Goal: Information Seeking & Learning: Stay updated

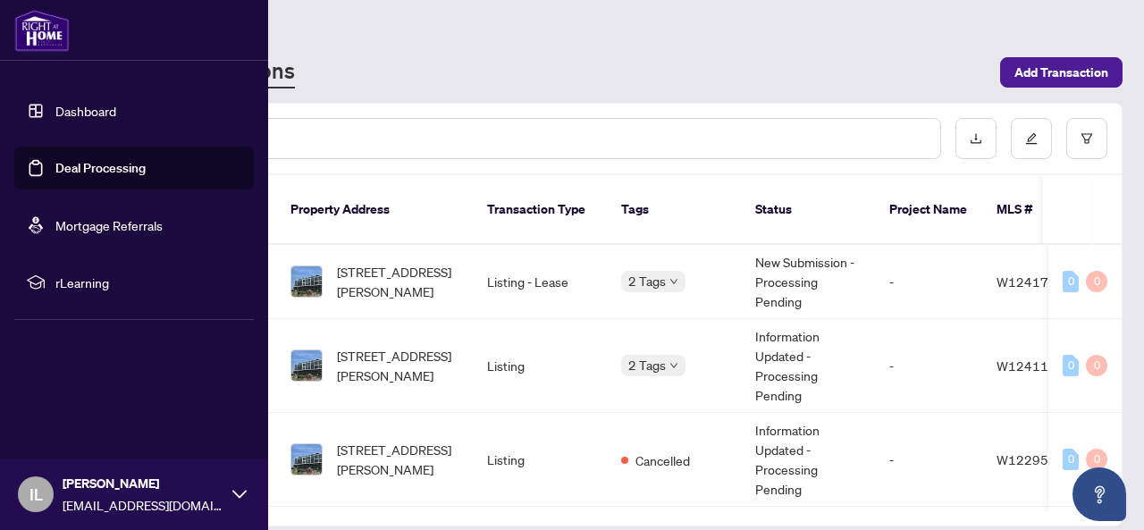
click at [118, 162] on link "Deal Processing" at bounding box center [100, 168] width 90 height 16
click at [128, 164] on link "Deal Processing" at bounding box center [100, 168] width 90 height 16
click at [139, 221] on link "Mortgage Referrals" at bounding box center [108, 225] width 107 height 16
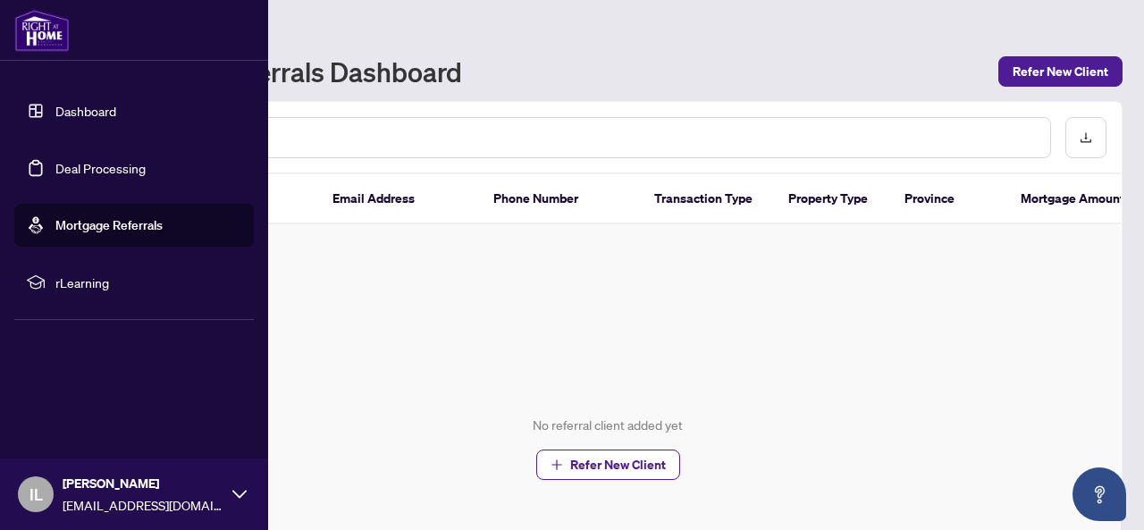
click at [128, 170] on link "Deal Processing" at bounding box center [100, 168] width 90 height 16
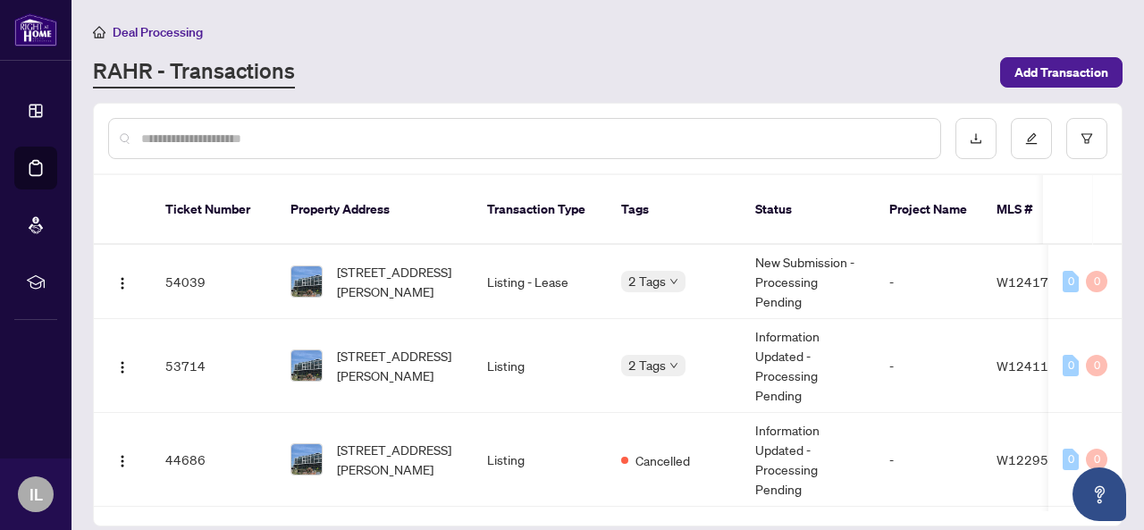
click at [180, 22] on li "Deal Processing" at bounding box center [148, 31] width 110 height 21
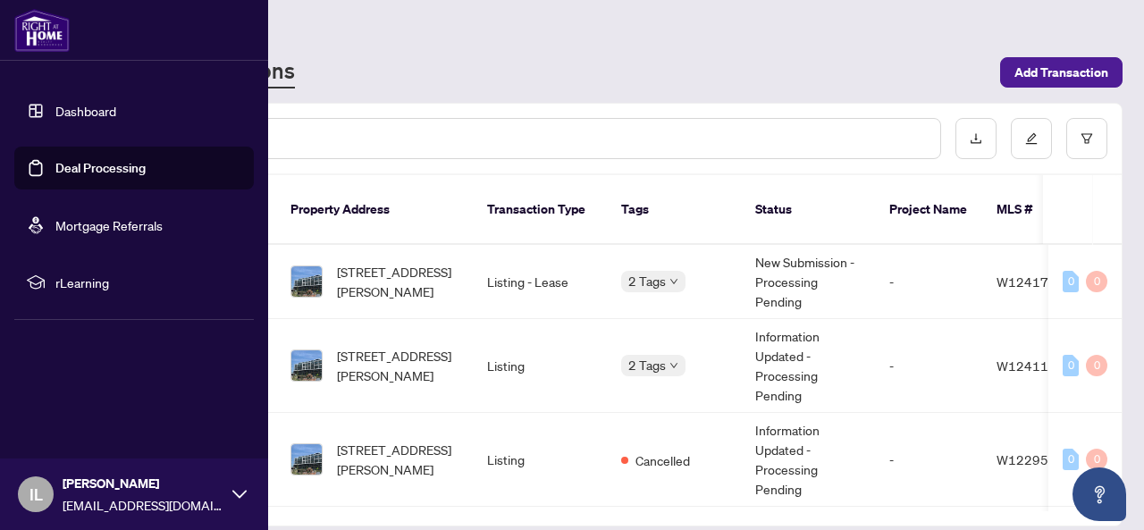
click at [93, 103] on link "Dashboard" at bounding box center [85, 111] width 61 height 16
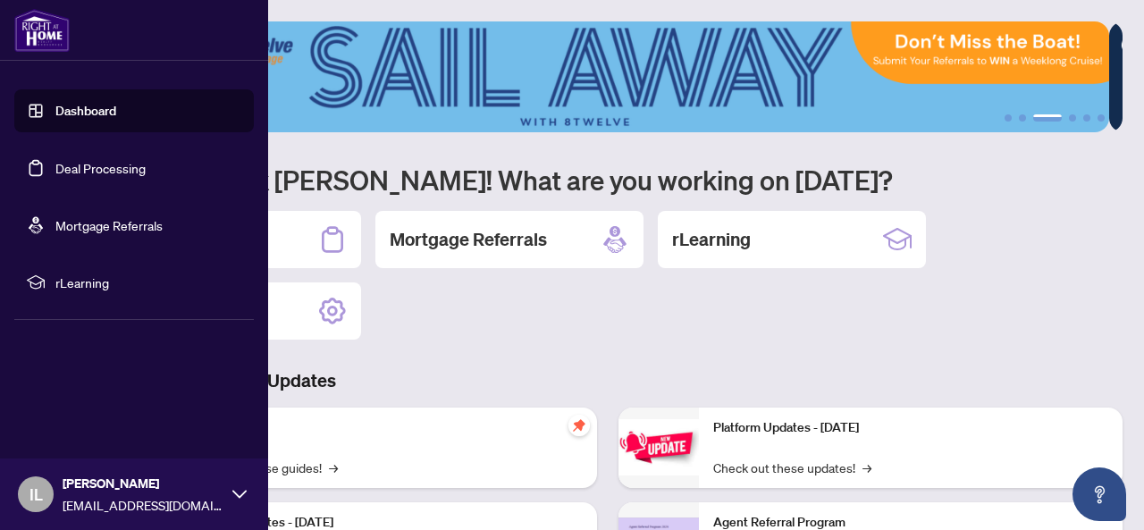
click at [45, 38] on img at bounding box center [41, 30] width 55 height 43
click at [55, 25] on img at bounding box center [41, 30] width 55 height 43
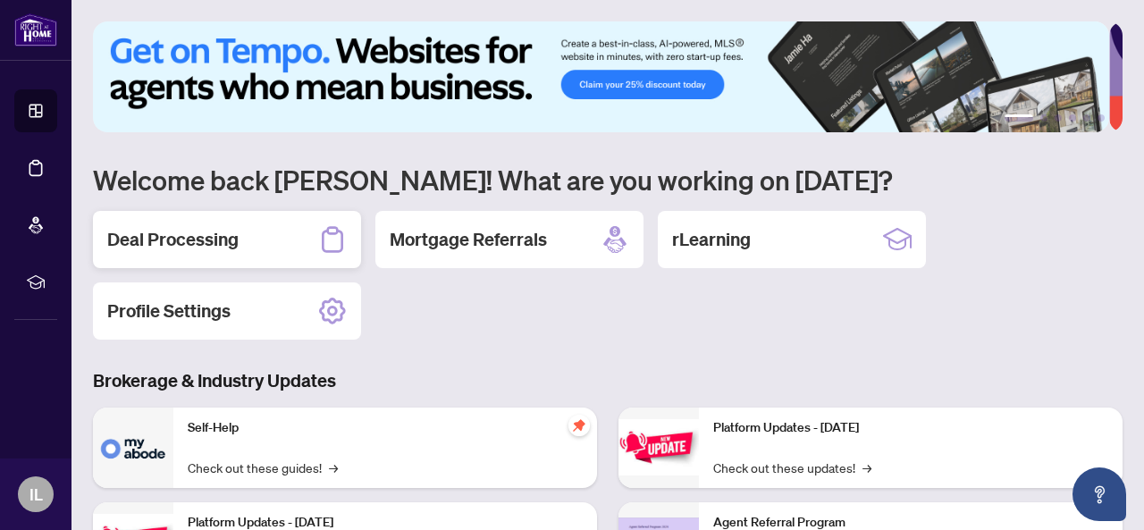
click at [252, 257] on div "Deal Processing" at bounding box center [227, 239] width 268 height 57
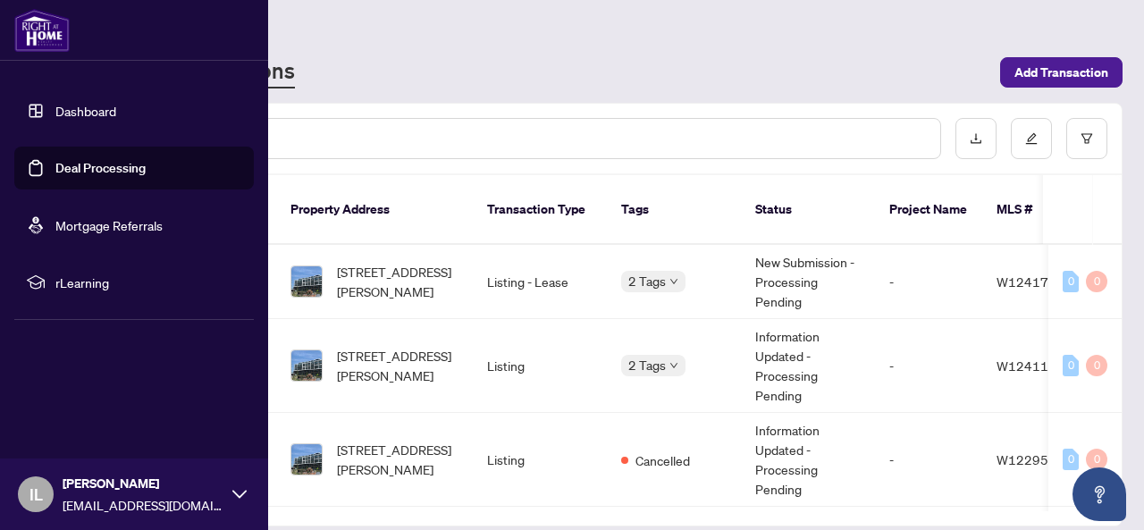
click at [79, 115] on link "Dashboard" at bounding box center [85, 111] width 61 height 16
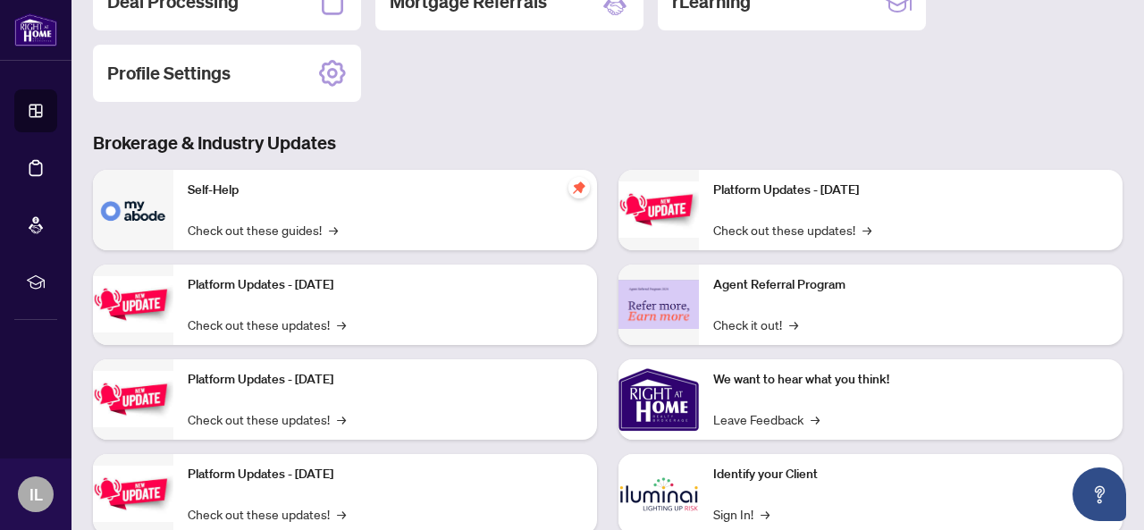
scroll to position [288, 0]
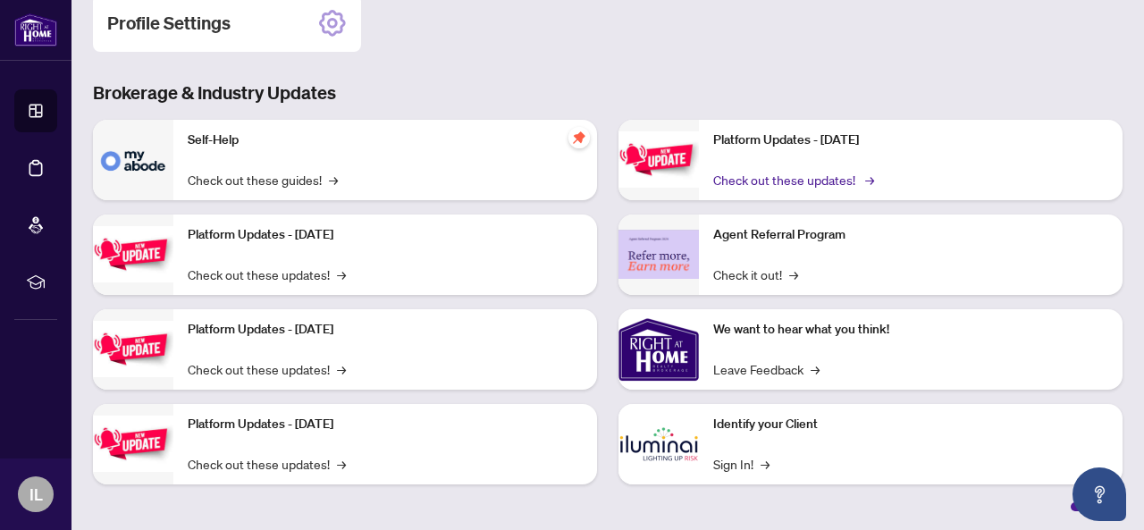
click at [806, 180] on link "Check out these updates! →" at bounding box center [792, 180] width 158 height 20
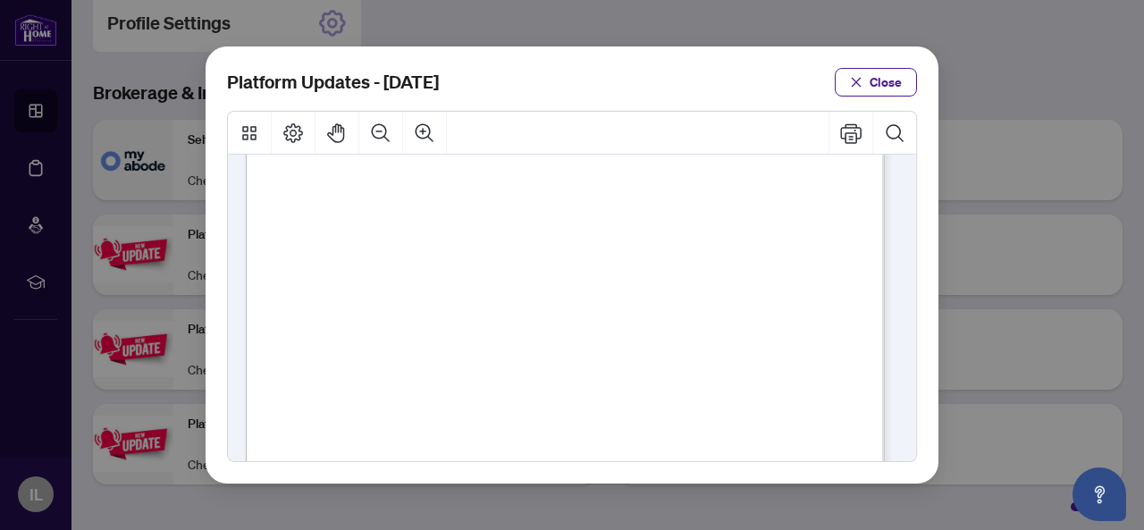
scroll to position [0, 0]
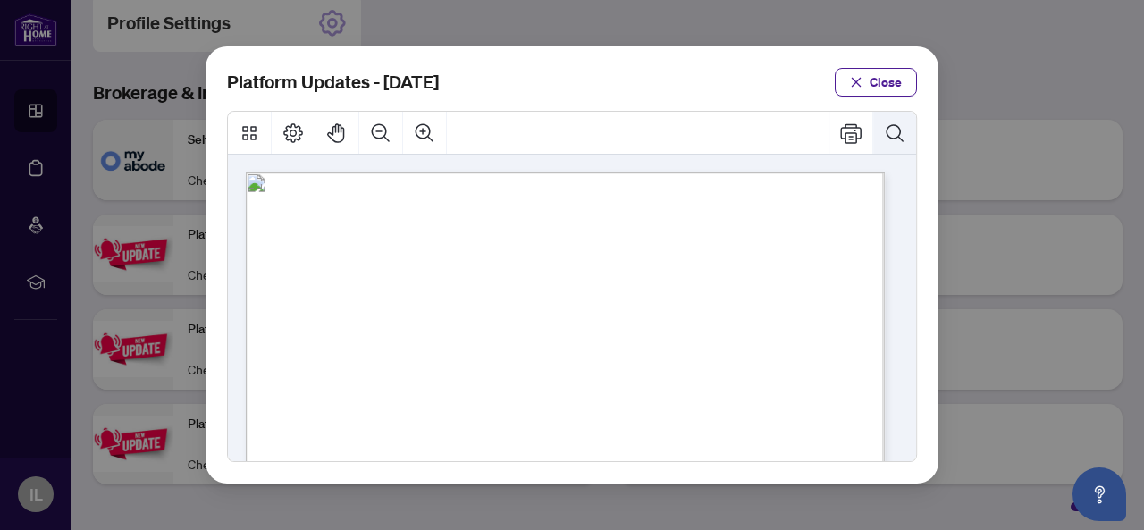
click at [890, 128] on icon "Search Document" at bounding box center [894, 132] width 21 height 21
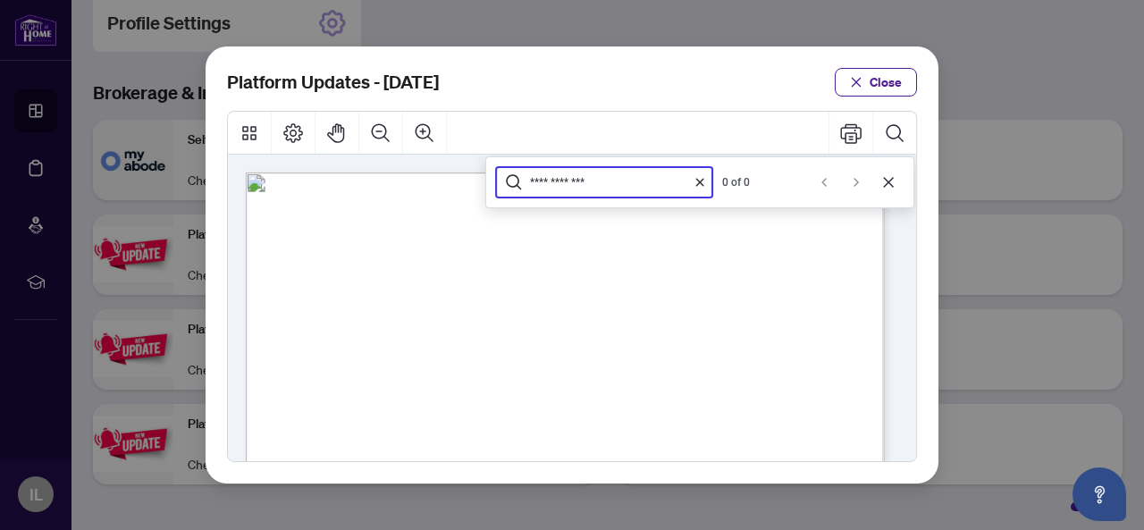
click at [675, 180] on input "**********" at bounding box center [606, 182] width 152 height 15
type input "**********"
click at [878, 78] on span "Close" at bounding box center [885, 82] width 32 height 29
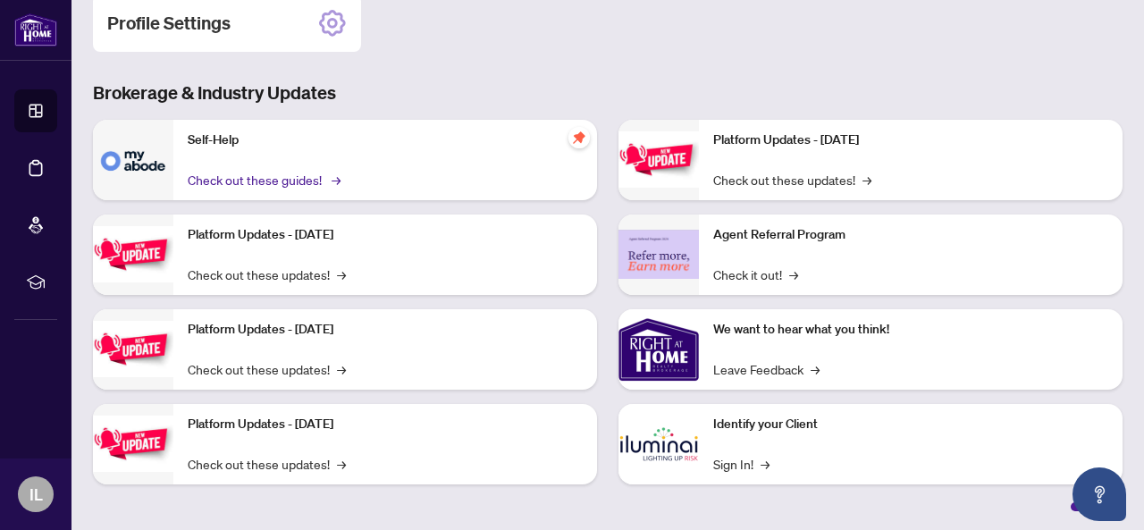
click at [300, 174] on link "Check out these guides! →" at bounding box center [263, 180] width 150 height 20
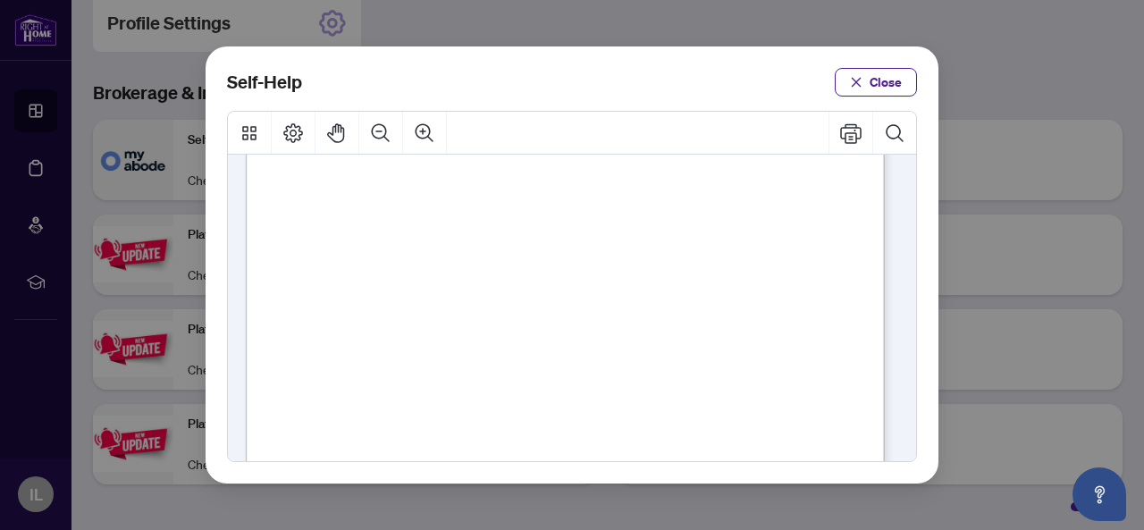
scroll to position [1012, 0]
click at [618, 311] on span "PDF" at bounding box center [616, 309] width 24 height 18
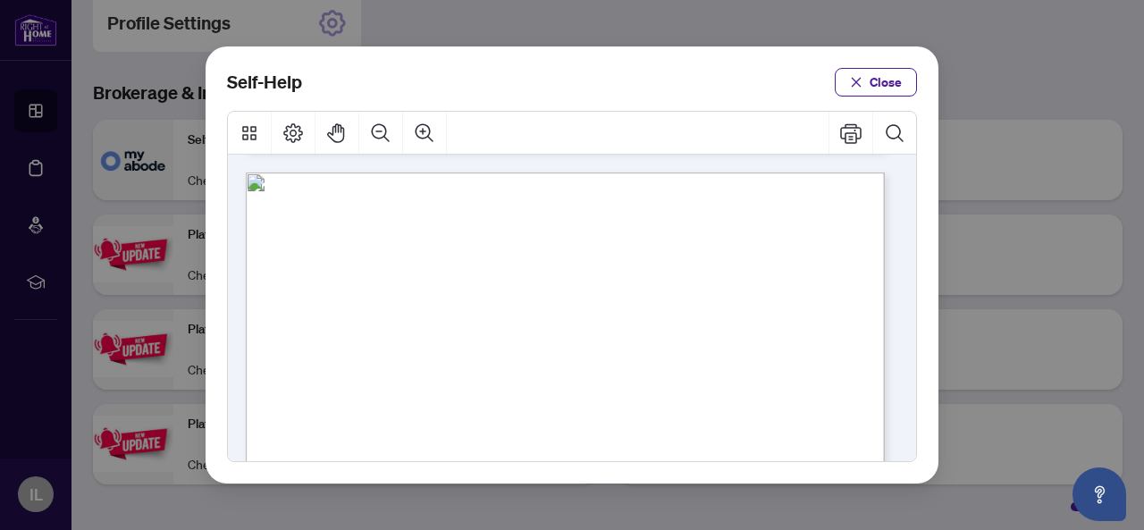
scroll to position [627, 0]
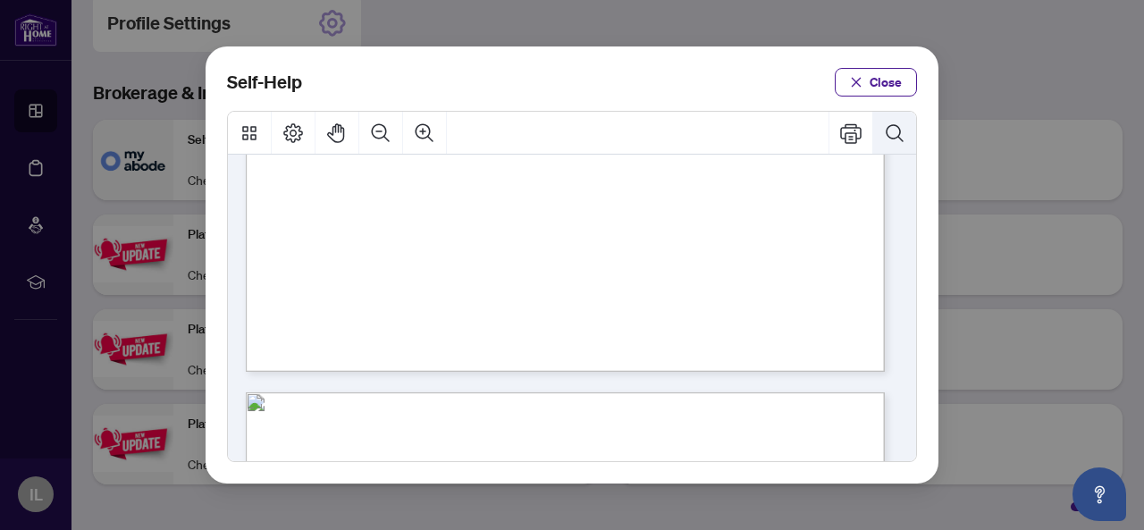
click at [902, 133] on icon "Search Document" at bounding box center [894, 132] width 21 height 21
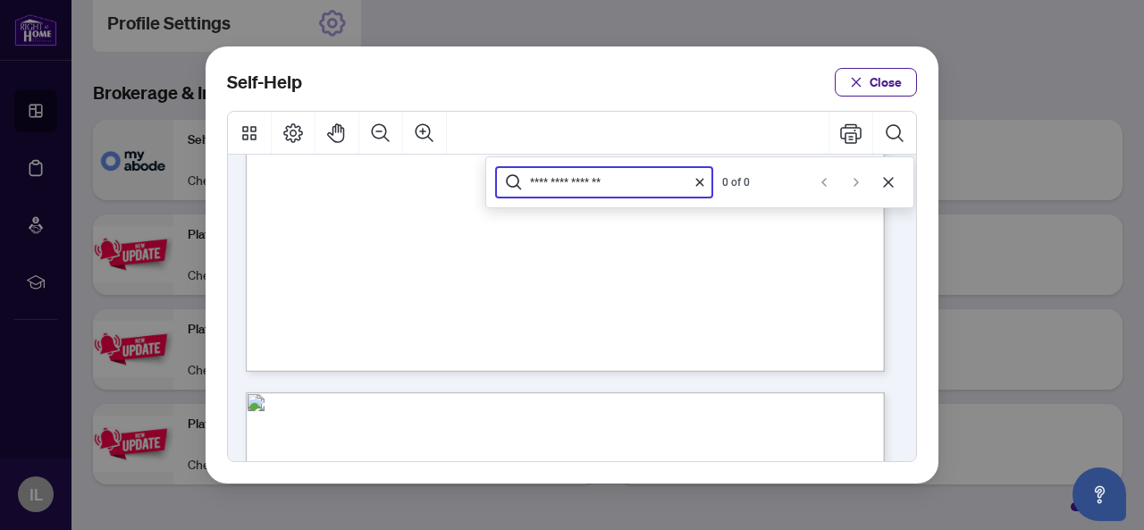
type input "**********"
click at [650, 172] on div "**********" at bounding box center [604, 182] width 214 height 29
click at [644, 178] on input "**********" at bounding box center [606, 182] width 152 height 15
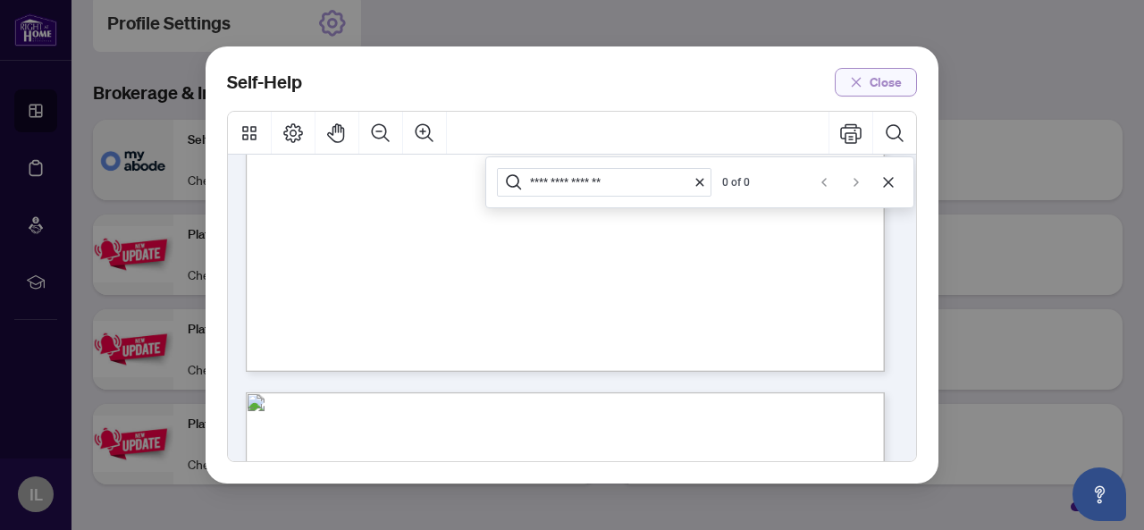
click at [876, 88] on span "Close" at bounding box center [885, 82] width 32 height 29
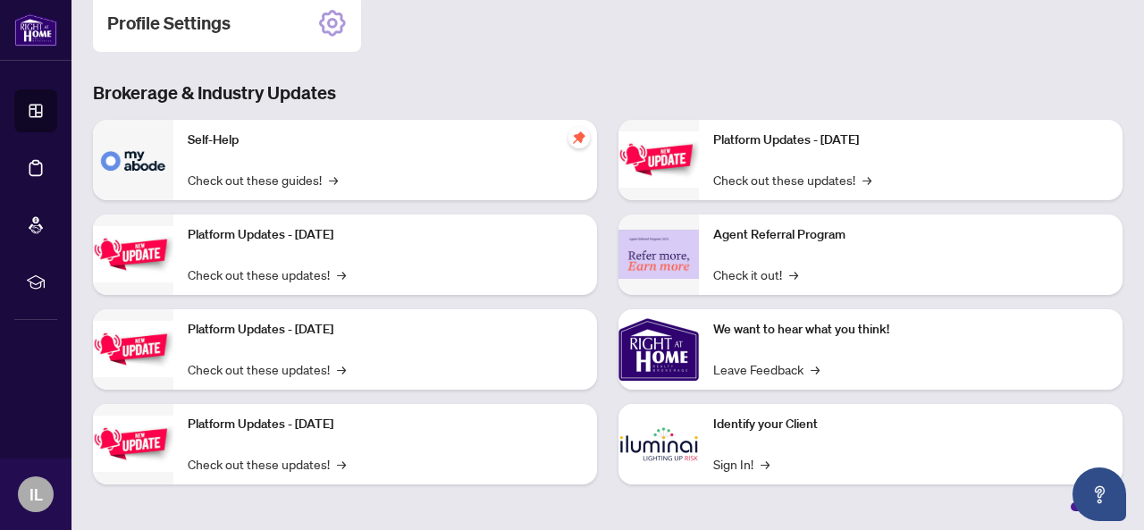
click at [320, 255] on div "Platform Updates - [DATE] Check out these updates! →" at bounding box center [385, 254] width 424 height 80
click at [320, 268] on link "Check out these updates! →" at bounding box center [267, 274] width 158 height 20
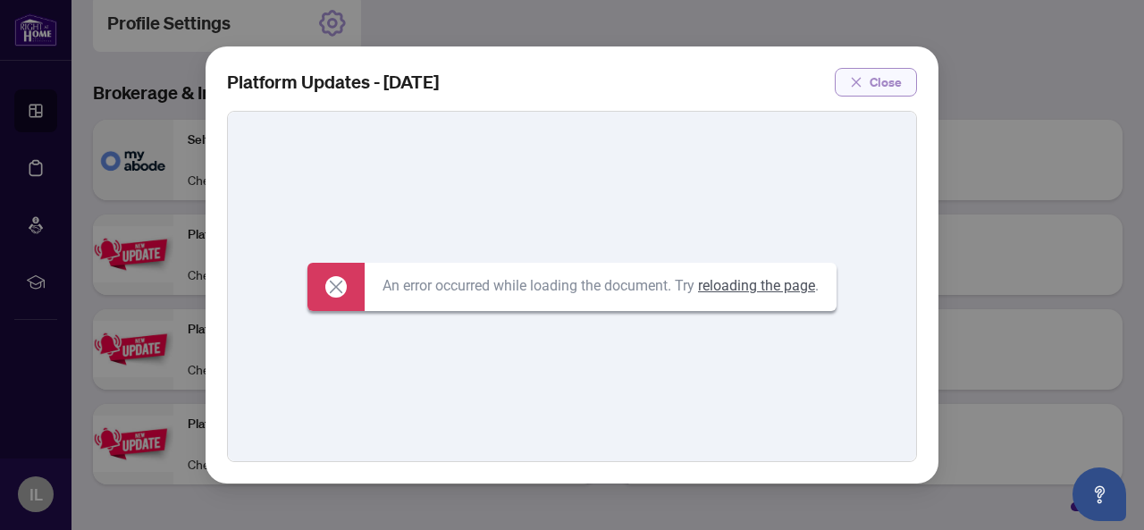
click at [865, 82] on button "Close" at bounding box center [876, 82] width 82 height 29
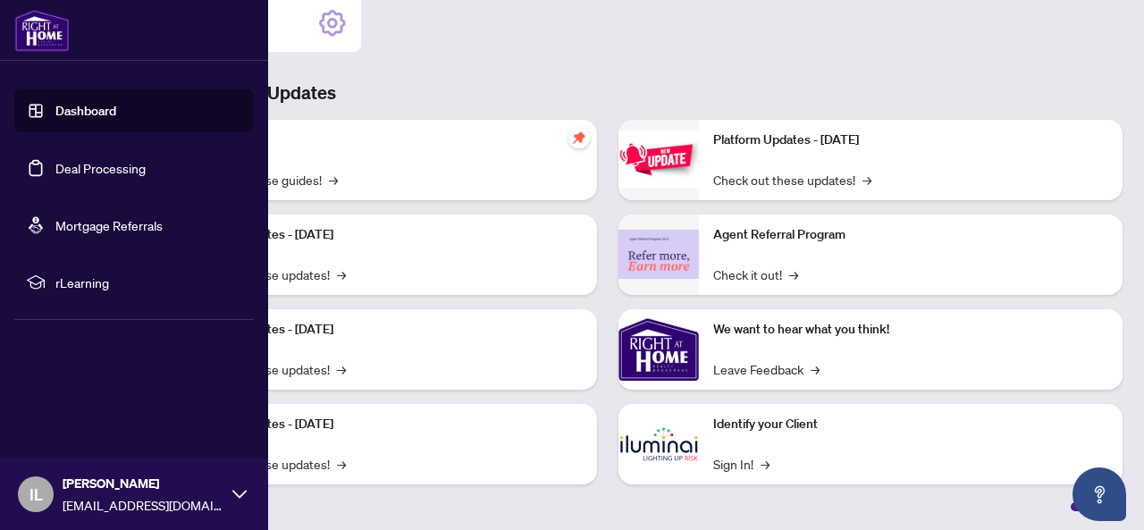
click at [32, 26] on img at bounding box center [41, 30] width 55 height 43
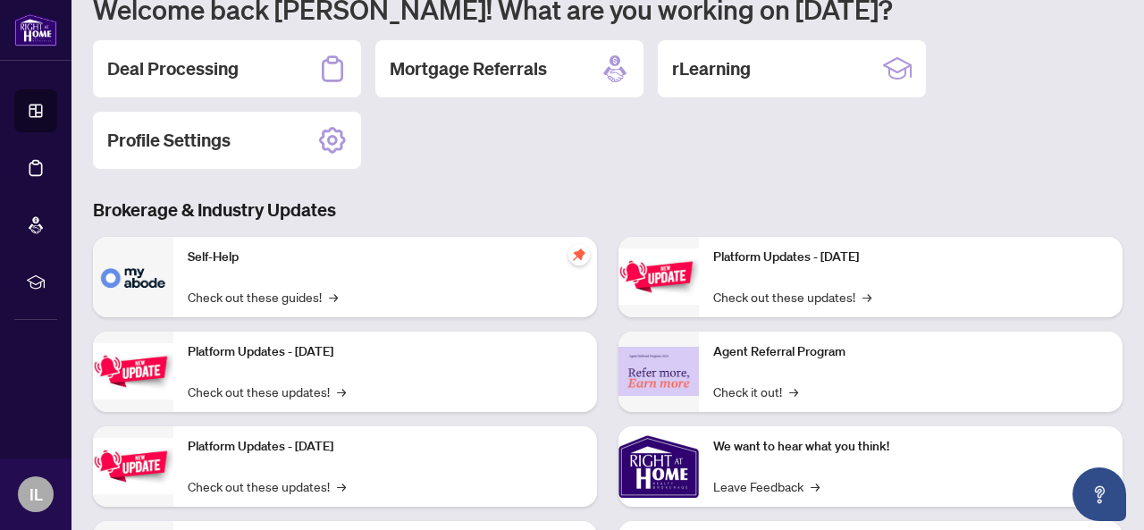
scroll to position [288, 0]
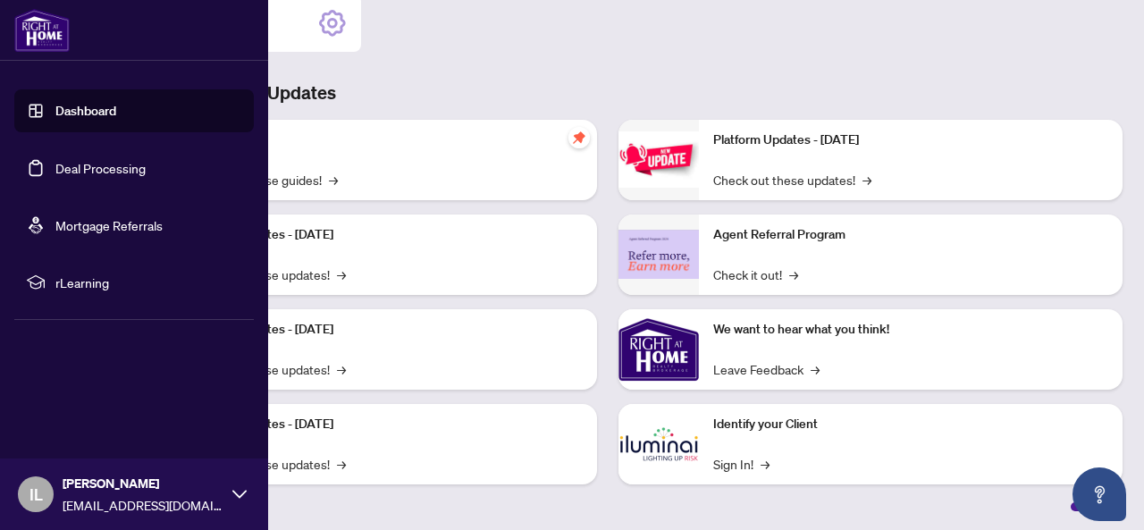
click at [38, 492] on span "IL" at bounding box center [35, 494] width 13 height 25
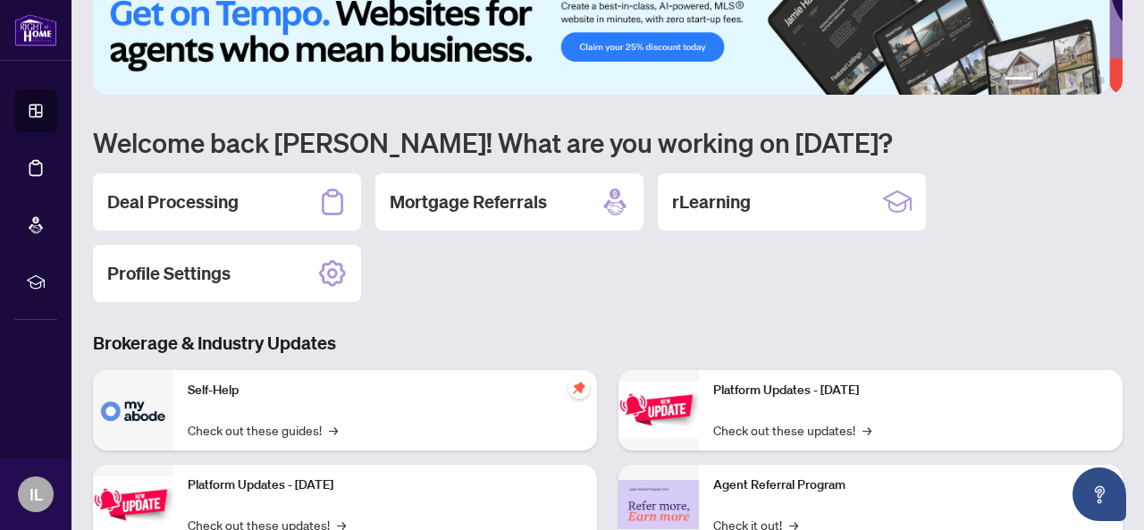
scroll to position [0, 0]
